Goal: Transaction & Acquisition: Purchase product/service

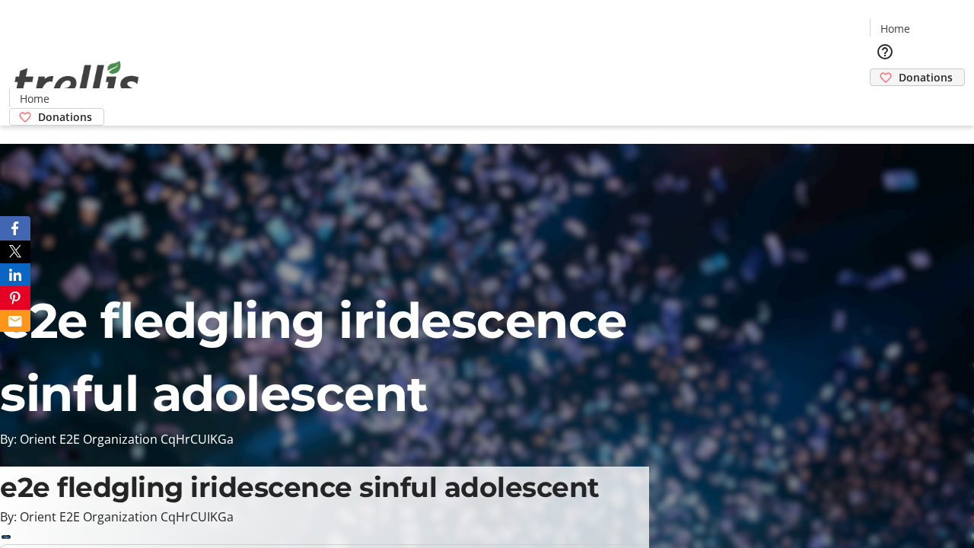
click at [899, 69] on span "Donations" at bounding box center [926, 77] width 54 height 16
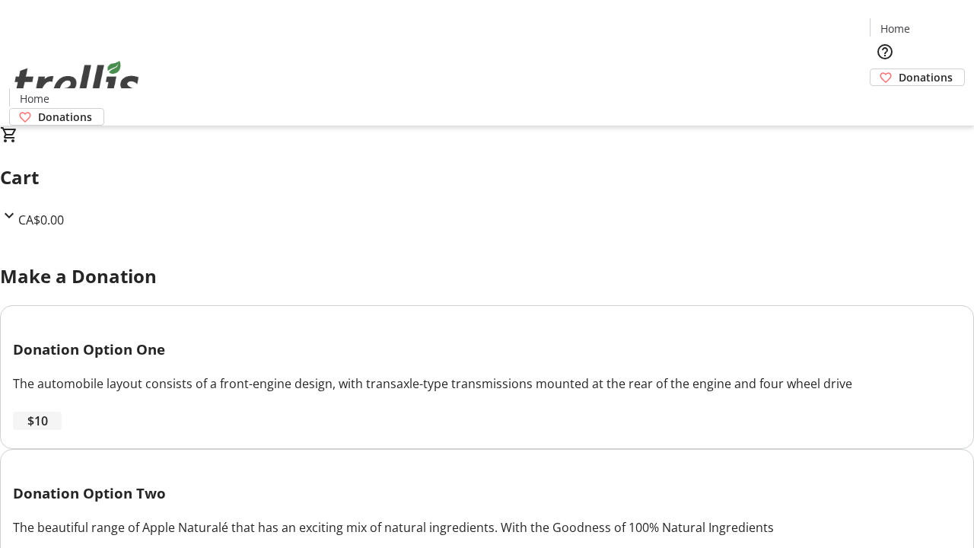
click at [48, 430] on span "$10" at bounding box center [37, 421] width 21 height 18
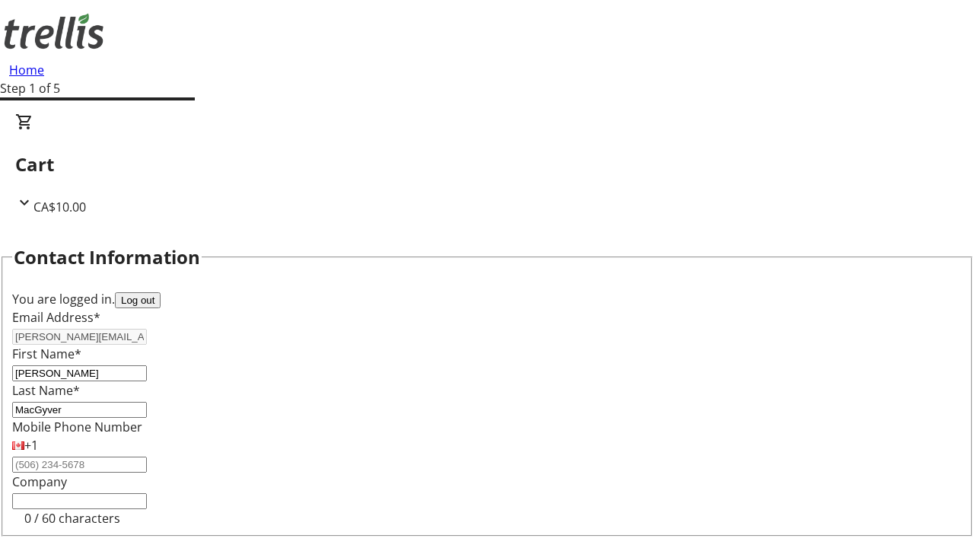
select select "CA"
select select "BC"
type input "Kelowna"
type input "V1Y 0C2"
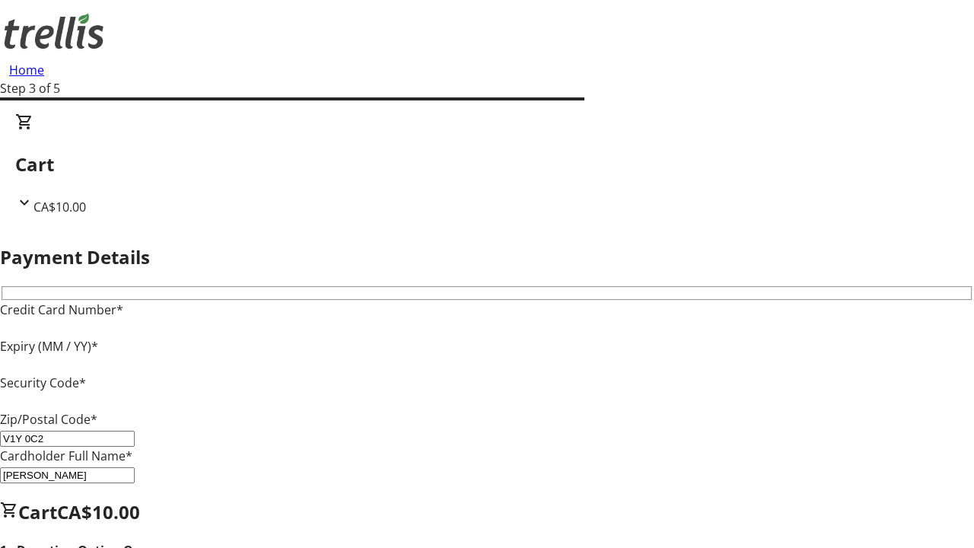
type input "V1Y 0C2"
